Goal: Use online tool/utility: Utilize a website feature to perform a specific function

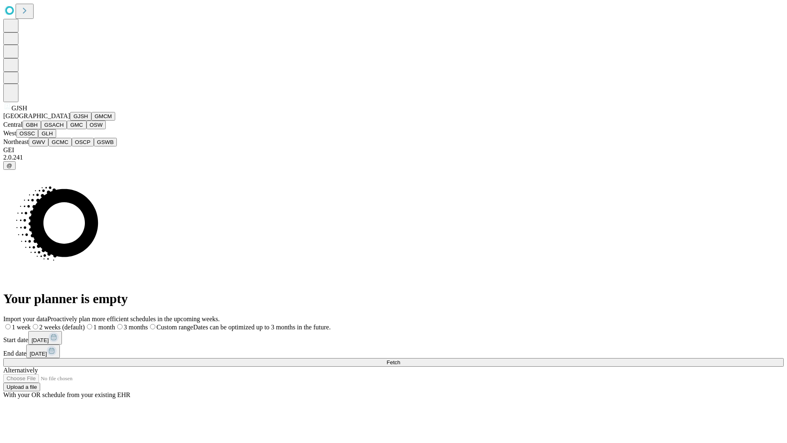
click at [70, 121] on button "GJSH" at bounding box center [80, 116] width 21 height 9
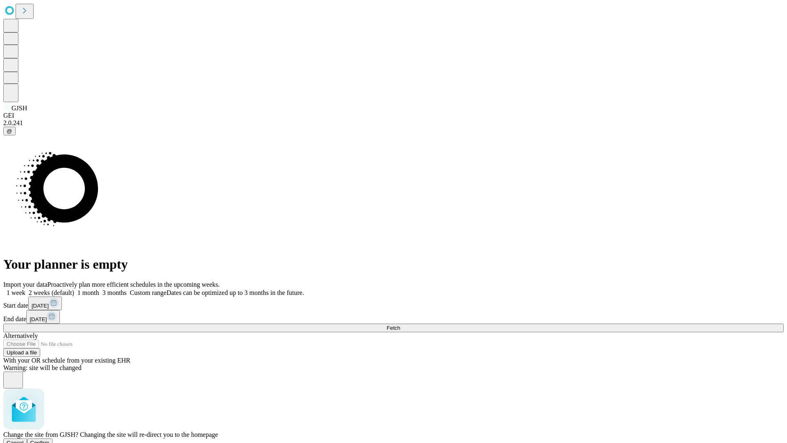
click at [50, 439] on span "Confirm" at bounding box center [39, 442] width 19 height 6
click at [74, 289] on label "2 weeks (default)" at bounding box center [49, 292] width 49 height 7
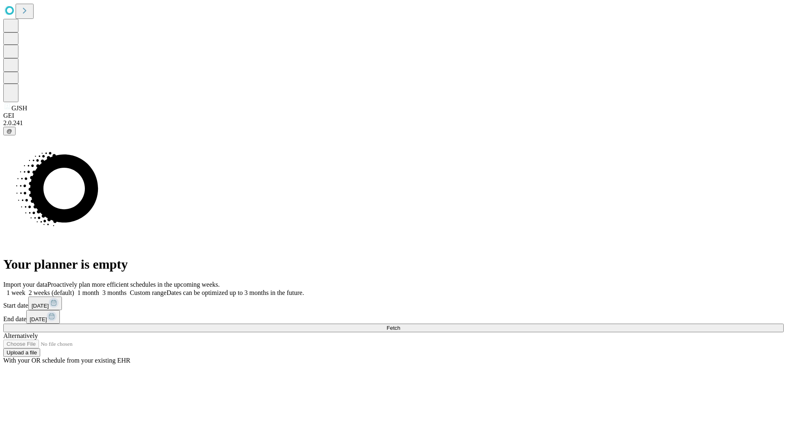
click at [400, 325] on span "Fetch" at bounding box center [394, 328] width 14 height 6
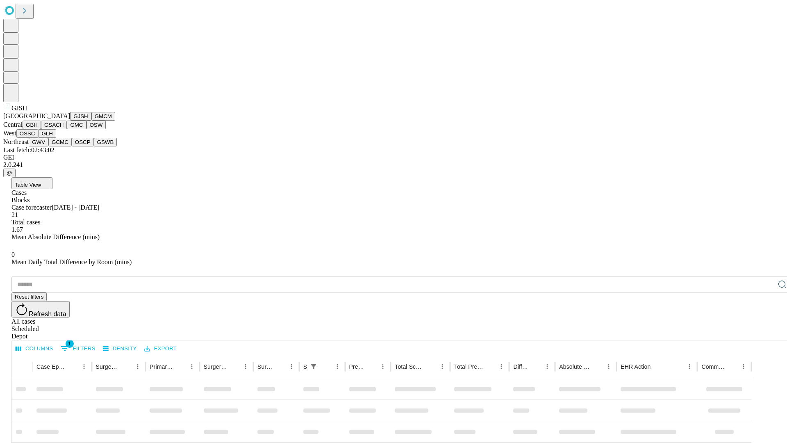
click at [91, 121] on button "GMCM" at bounding box center [103, 116] width 24 height 9
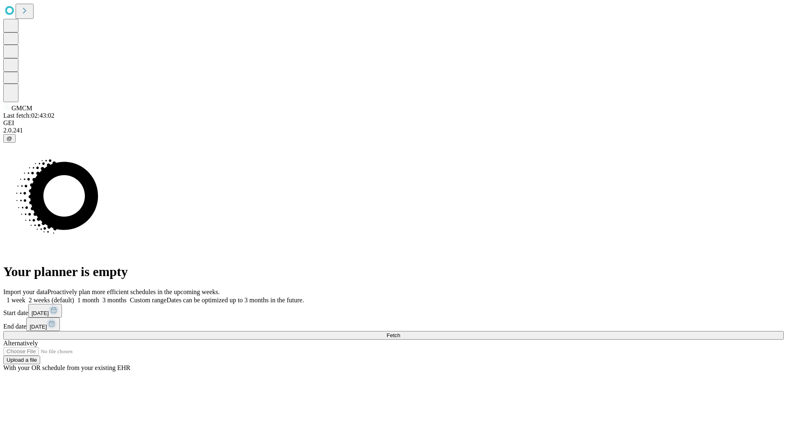
click at [74, 296] on label "2 weeks (default)" at bounding box center [49, 299] width 49 height 7
click at [400, 332] on span "Fetch" at bounding box center [394, 335] width 14 height 6
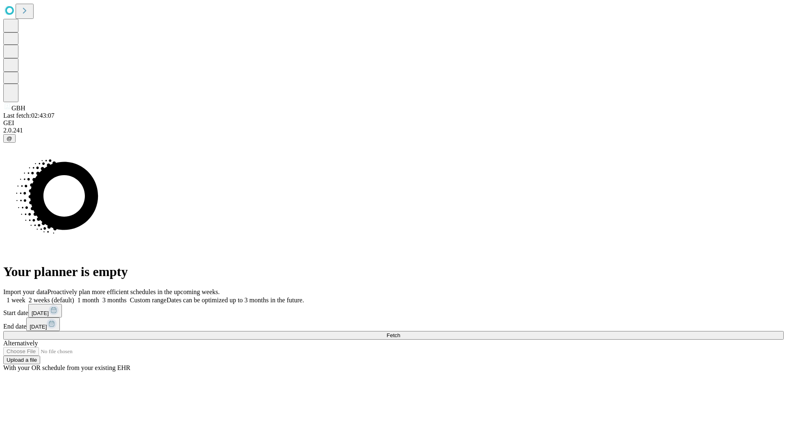
click at [74, 296] on label "2 weeks (default)" at bounding box center [49, 299] width 49 height 7
click at [400, 332] on span "Fetch" at bounding box center [394, 335] width 14 height 6
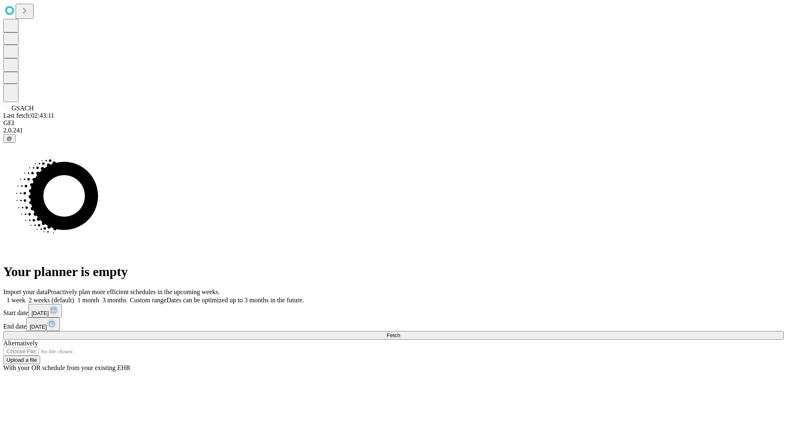
click at [74, 296] on label "2 weeks (default)" at bounding box center [49, 299] width 49 height 7
click at [400, 332] on span "Fetch" at bounding box center [394, 335] width 14 height 6
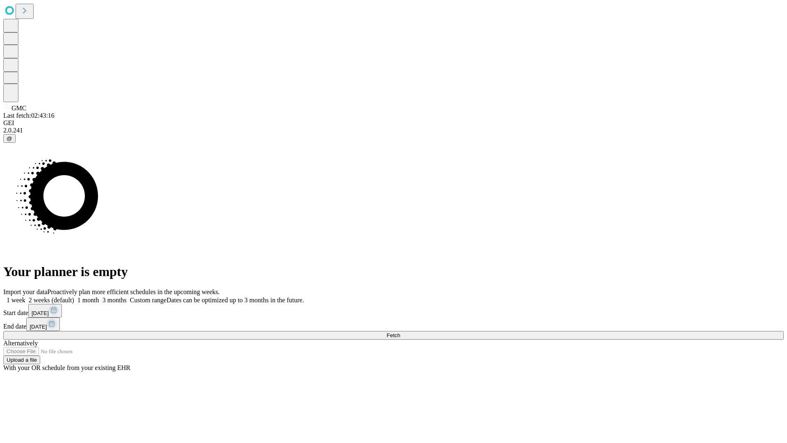
click at [400, 332] on span "Fetch" at bounding box center [394, 335] width 14 height 6
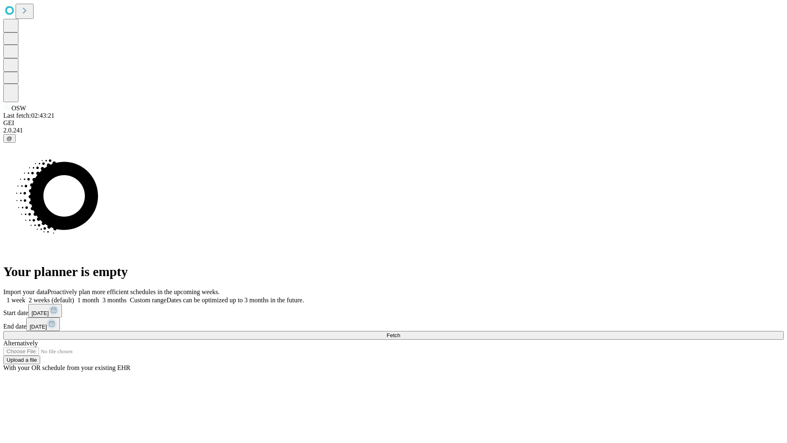
click at [400, 332] on span "Fetch" at bounding box center [394, 335] width 14 height 6
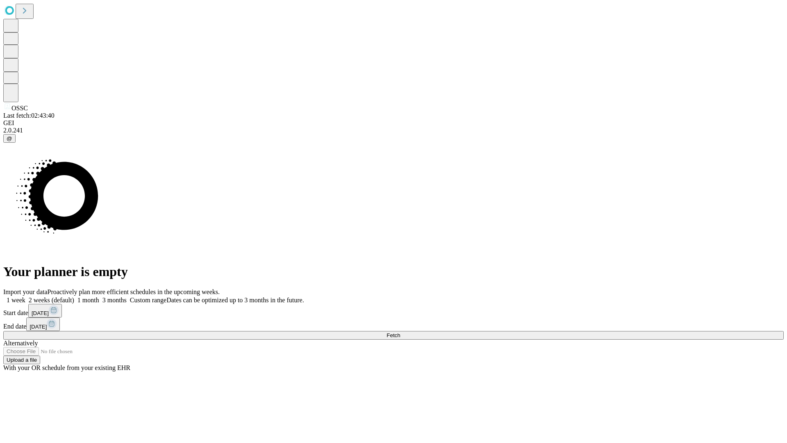
click at [400, 332] on span "Fetch" at bounding box center [394, 335] width 14 height 6
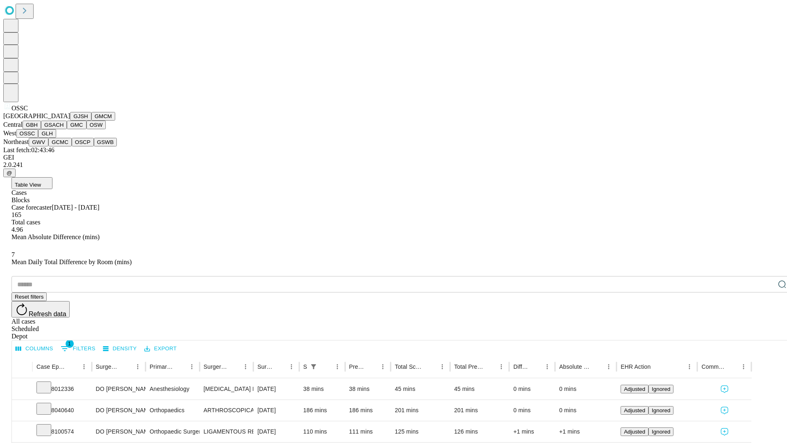
click at [56, 138] on button "GLH" at bounding box center [47, 133] width 18 height 9
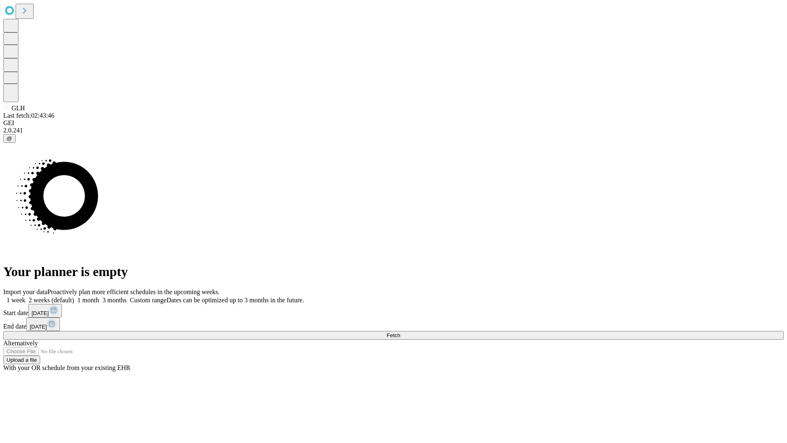
click at [74, 296] on label "2 weeks (default)" at bounding box center [49, 299] width 49 height 7
click at [400, 332] on span "Fetch" at bounding box center [394, 335] width 14 height 6
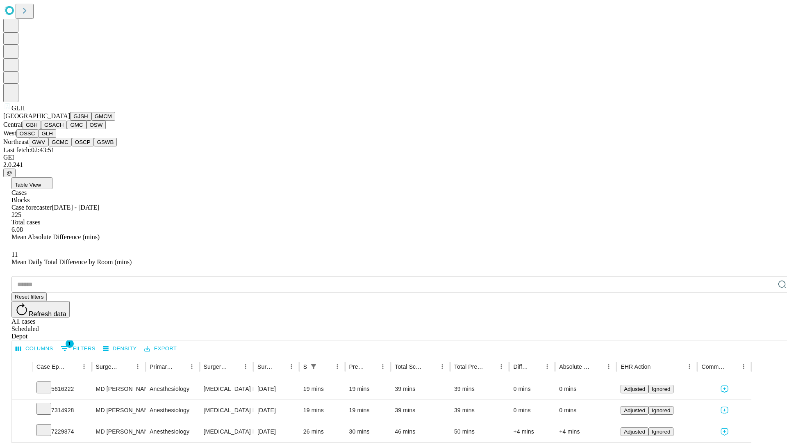
click at [48, 146] on button "GWV" at bounding box center [39, 142] width 20 height 9
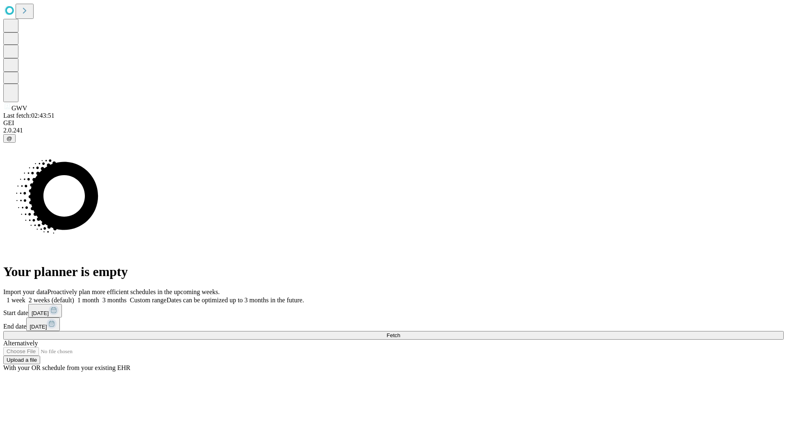
click at [74, 296] on label "2 weeks (default)" at bounding box center [49, 299] width 49 height 7
click at [400, 332] on span "Fetch" at bounding box center [394, 335] width 14 height 6
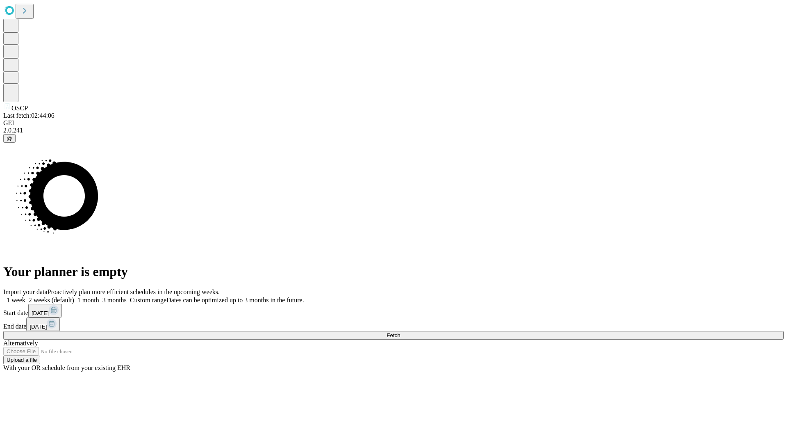
click at [74, 296] on label "2 weeks (default)" at bounding box center [49, 299] width 49 height 7
click at [400, 332] on span "Fetch" at bounding box center [394, 335] width 14 height 6
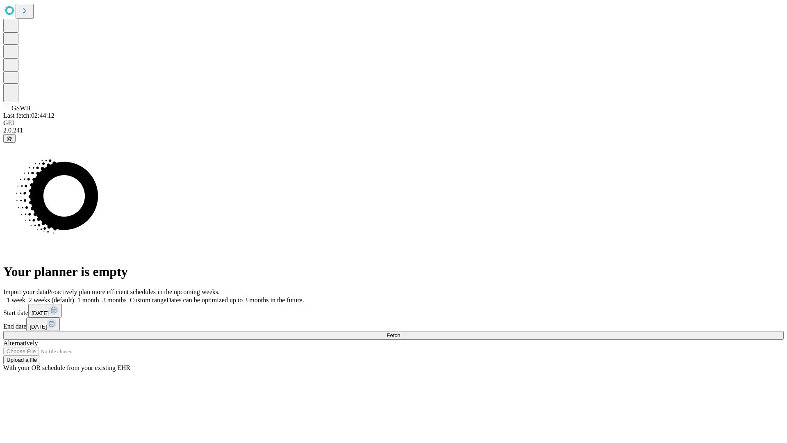
click at [74, 296] on label "2 weeks (default)" at bounding box center [49, 299] width 49 height 7
click at [400, 332] on span "Fetch" at bounding box center [394, 335] width 14 height 6
